Goal: Register for event/course

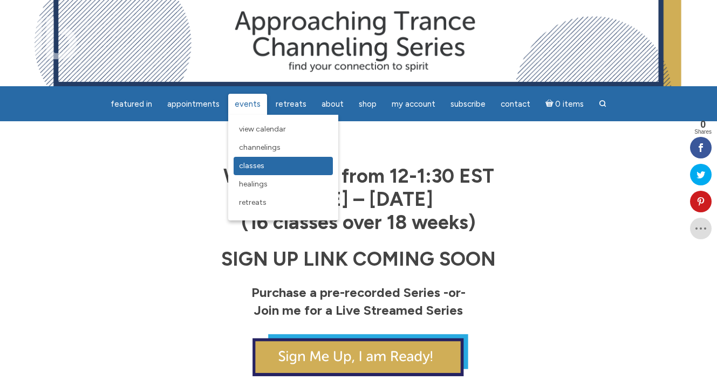
click at [259, 167] on span "Classes" at bounding box center [251, 165] width 25 height 9
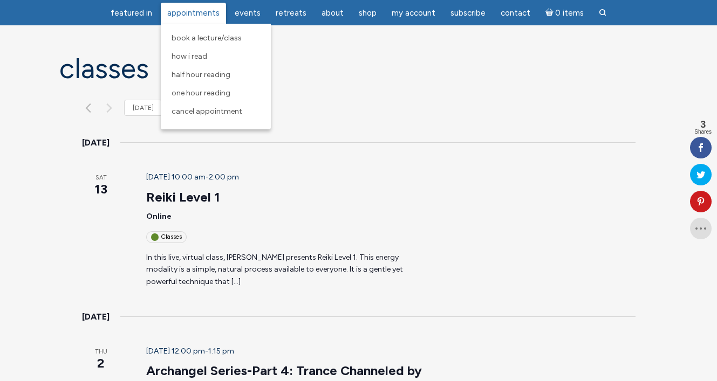
scroll to position [233, 0]
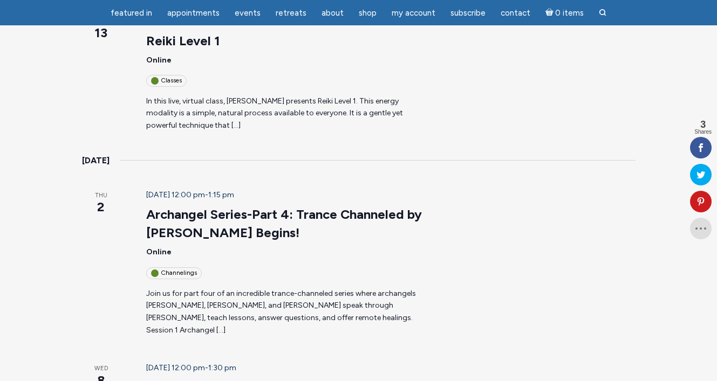
click at [175, 189] on header "October 2 @ 12:00 pm - 1:15 pm Archangel Series-Part 4: Trance Channeled by Jam…" at bounding box center [286, 234] width 280 height 90
click at [174, 190] on span "October 2 @ 12:00 pm" at bounding box center [175, 194] width 59 height 9
click at [227, 288] on p "Join us for part four of an incredible trance-channeled series where archangels…" at bounding box center [286, 312] width 280 height 49
click at [231, 288] on p "Join us for part four of an incredible trance-channeled series where archangels…" at bounding box center [286, 312] width 280 height 49
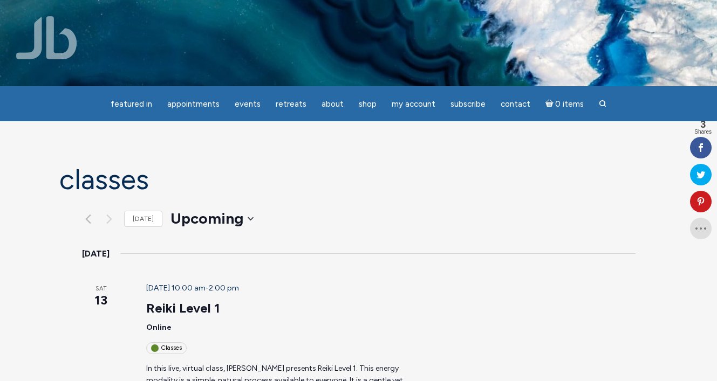
scroll to position [0, 0]
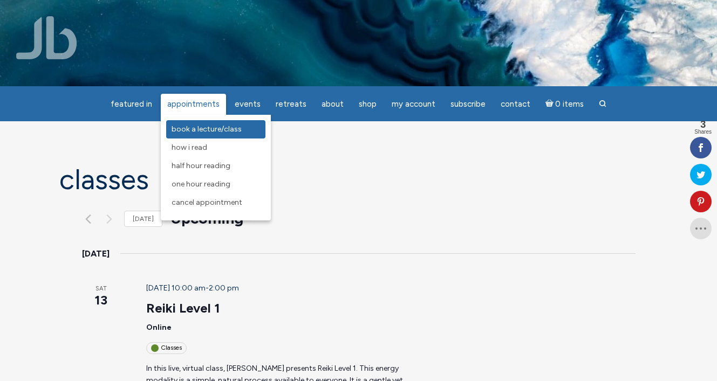
click at [204, 126] on span "Book a Lecture/Class" at bounding box center [207, 129] width 70 height 9
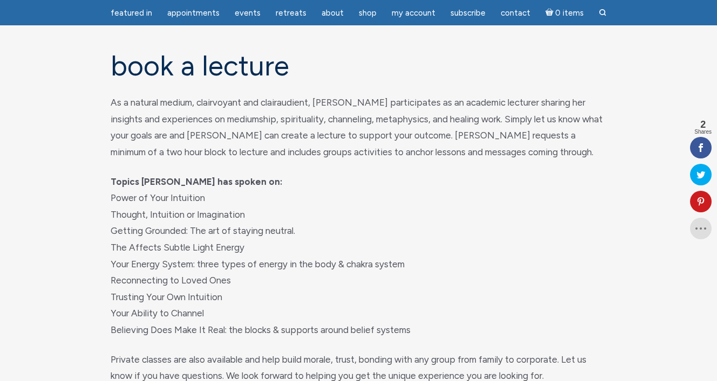
scroll to position [18, 0]
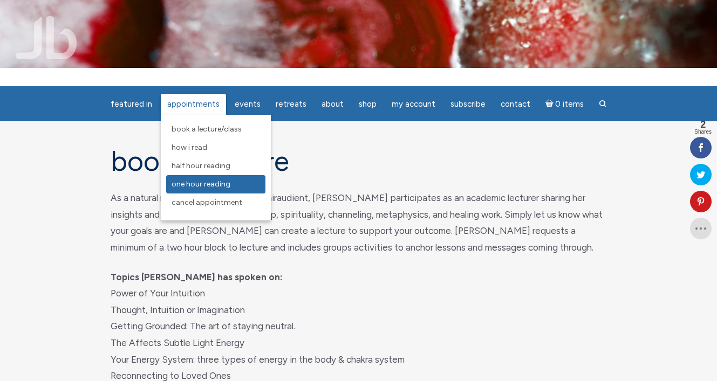
click at [224, 182] on span "One Hour Reading" at bounding box center [201, 184] width 59 height 9
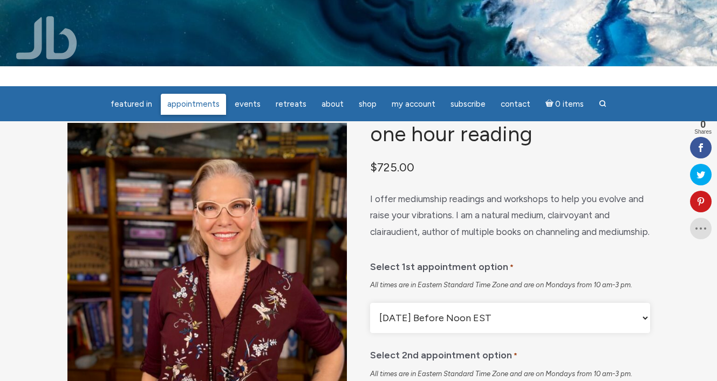
scroll to position [6, 0]
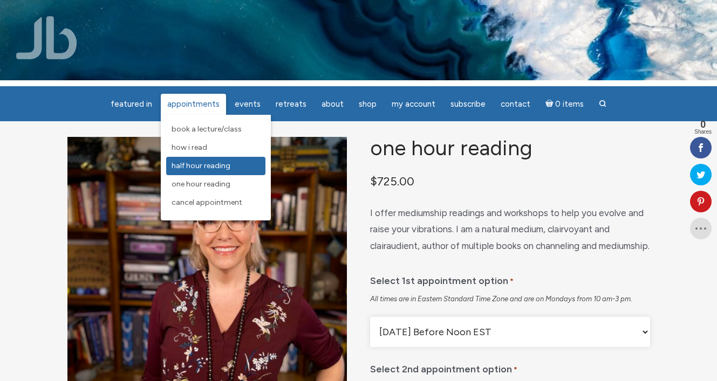
click at [208, 165] on span "Half Hour Reading" at bounding box center [201, 165] width 59 height 9
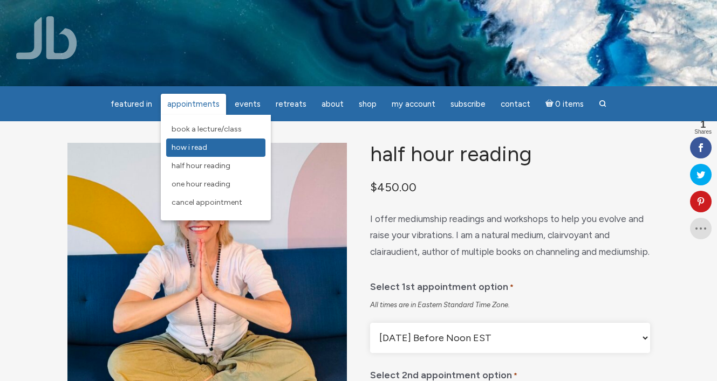
click at [197, 144] on span "How I Read" at bounding box center [190, 147] width 36 height 9
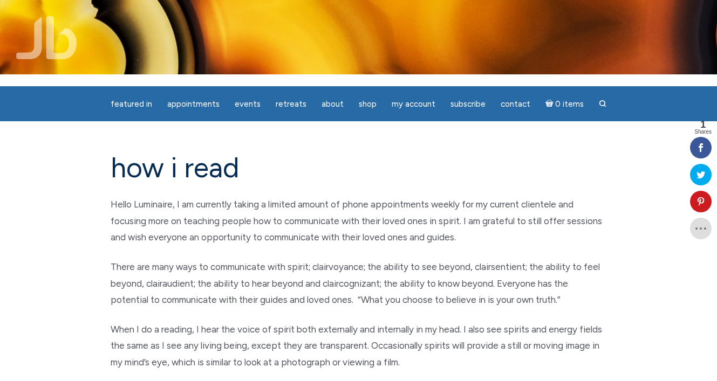
scroll to position [48, 0]
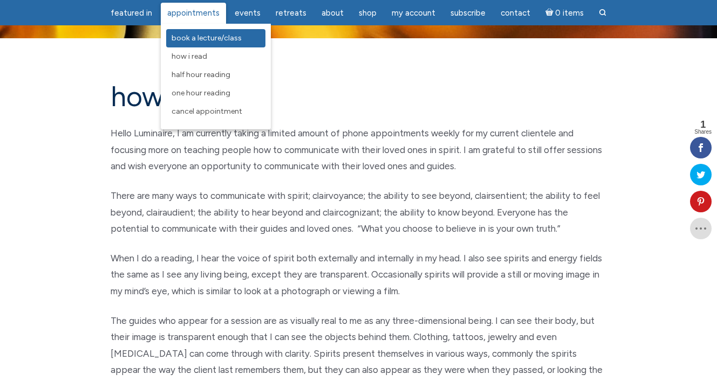
click at [203, 38] on span "Book a Lecture/Class" at bounding box center [207, 37] width 70 height 9
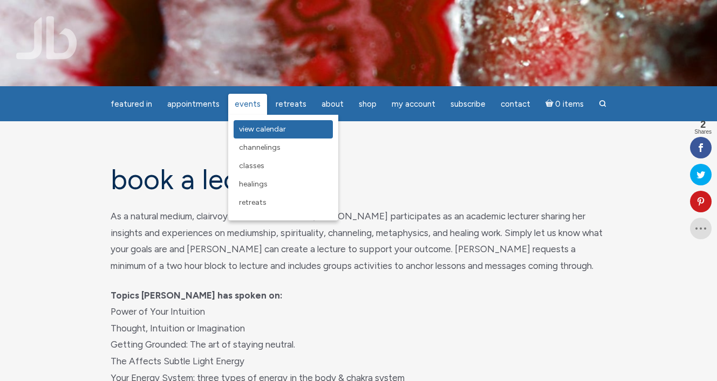
click at [257, 129] on span "View Calendar" at bounding box center [262, 129] width 47 height 9
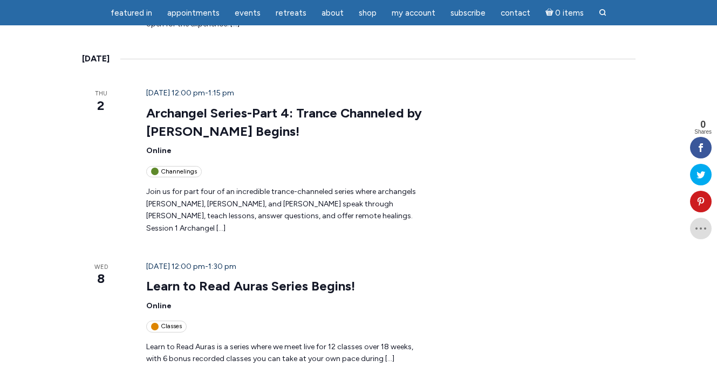
scroll to position [682, 0]
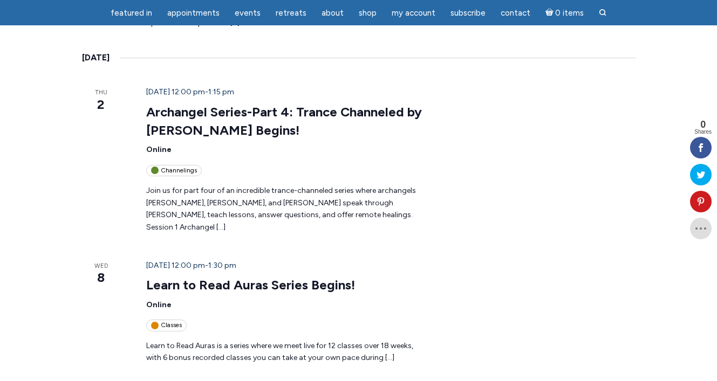
click at [154, 320] on div "Classes" at bounding box center [166, 325] width 40 height 11
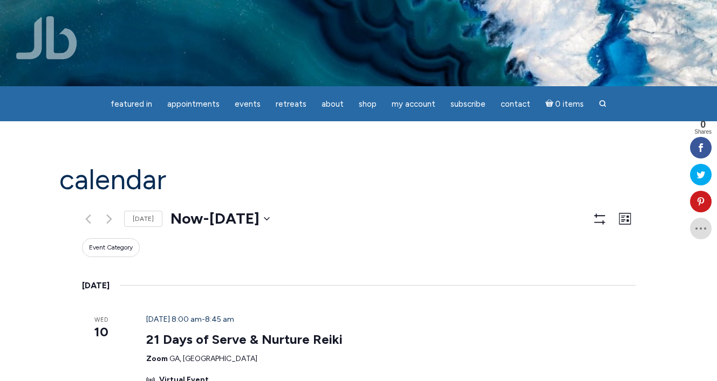
scroll to position [0, 0]
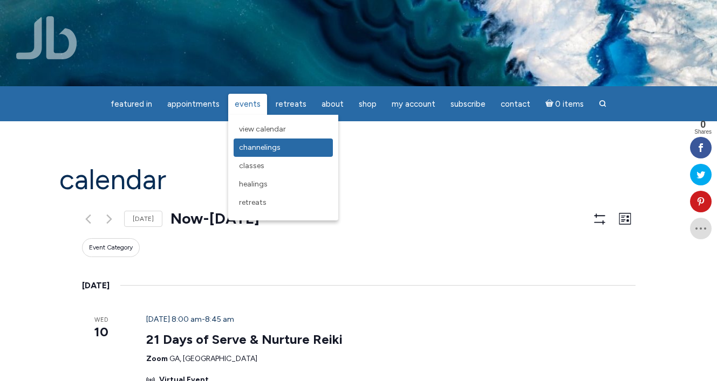
click at [257, 141] on link "Channelings" at bounding box center [283, 148] width 99 height 18
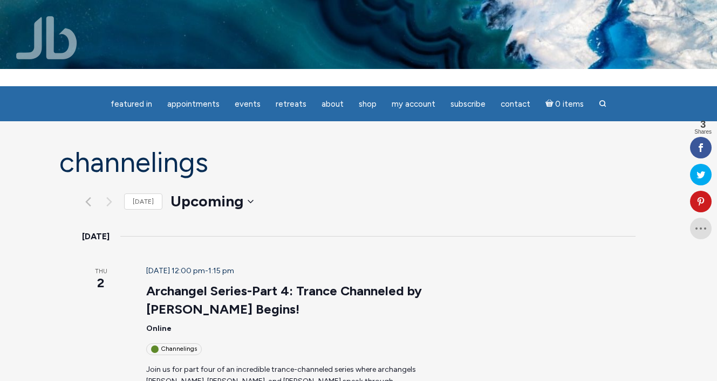
scroll to position [24, 0]
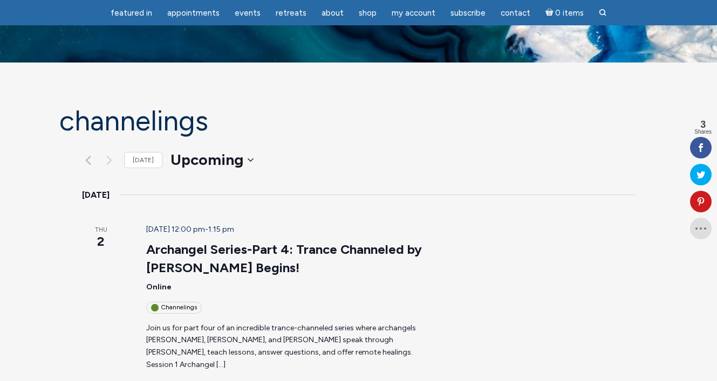
click at [162, 302] on div "Channelings" at bounding box center [174, 307] width 56 height 11
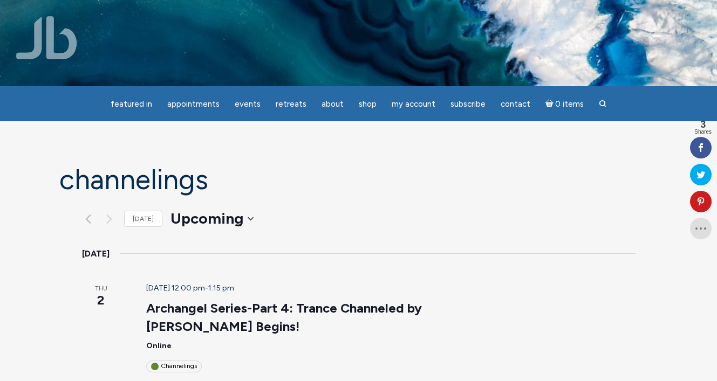
scroll to position [0, 0]
